Goal: Task Accomplishment & Management: Manage account settings

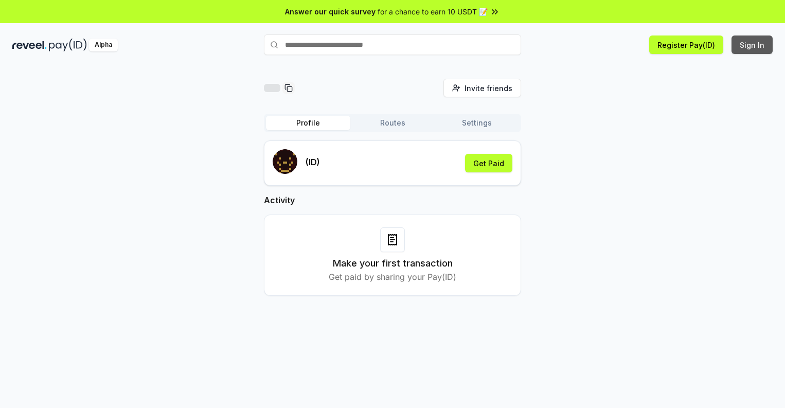
click at [753, 45] on button "Sign In" at bounding box center [752, 45] width 41 height 19
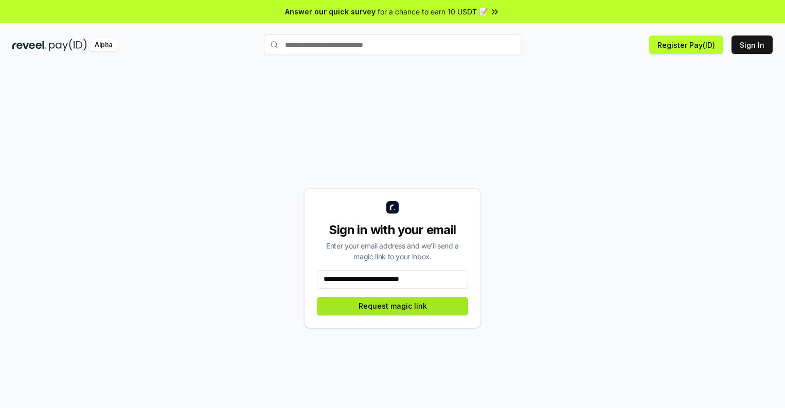
type input "**********"
click at [393, 306] on button "Request magic link" at bounding box center [392, 306] width 151 height 19
